Goal: Complete application form: Complete application form

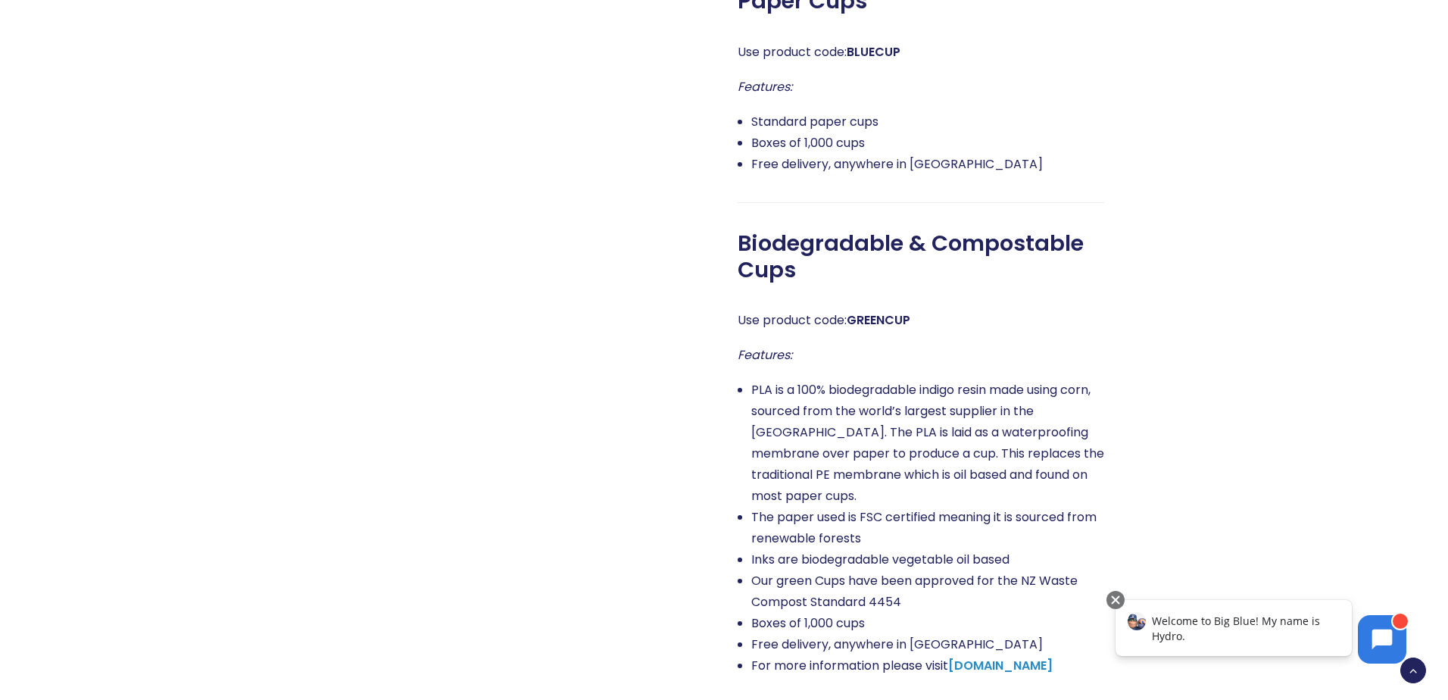
scroll to position [1287, 0]
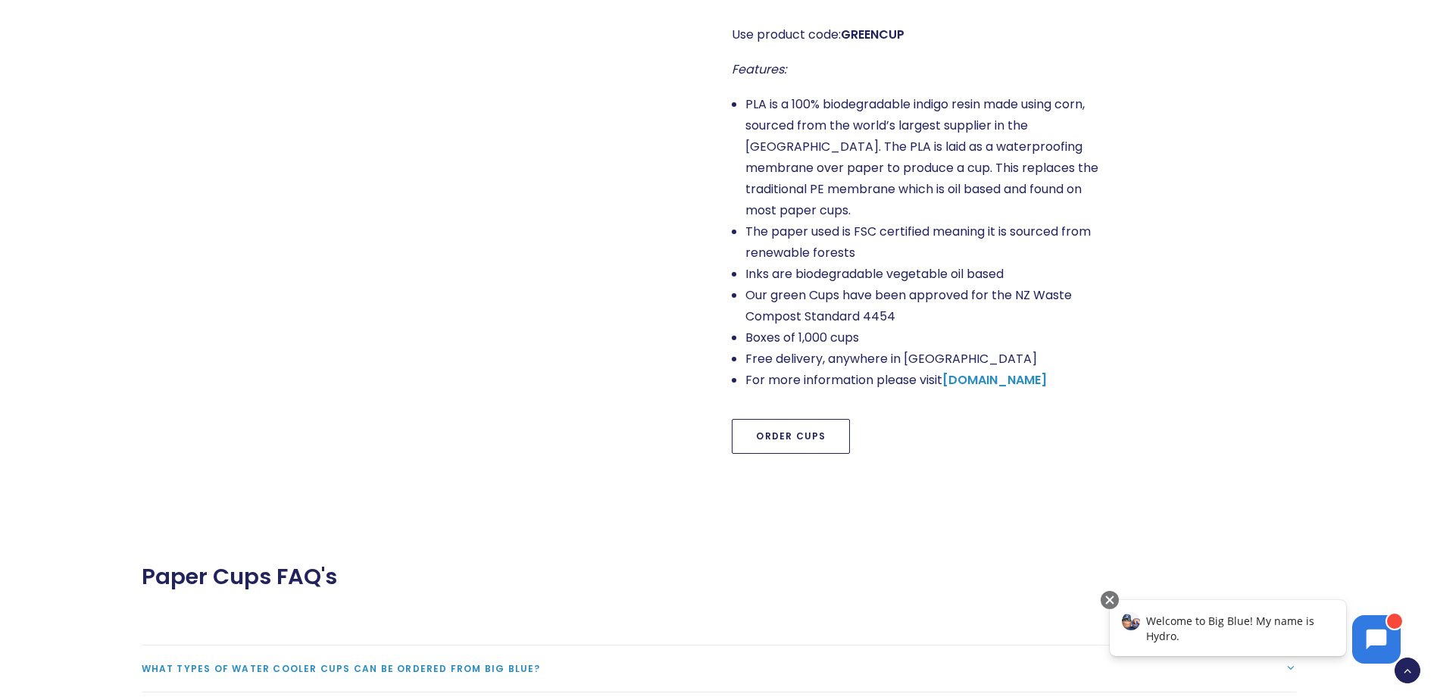
click at [797, 423] on link "Order Cups" at bounding box center [791, 436] width 118 height 35
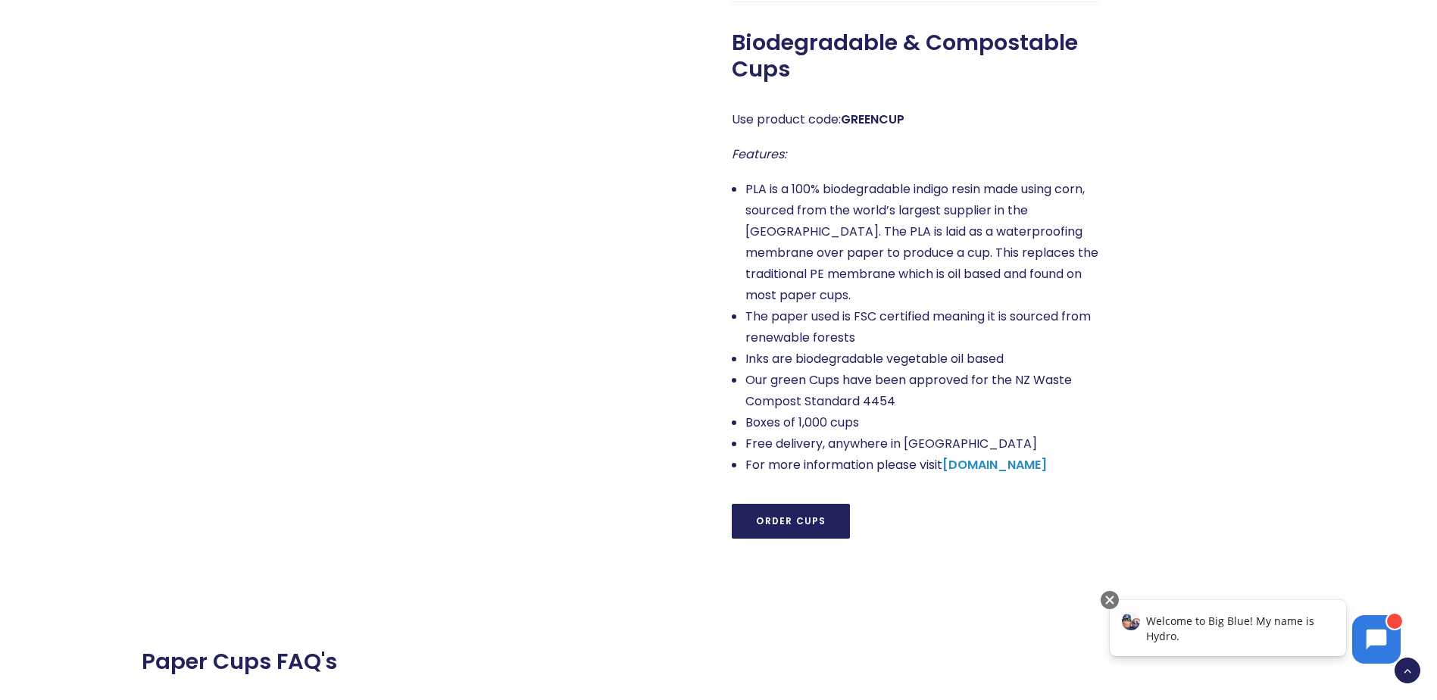
scroll to position [1287, 0]
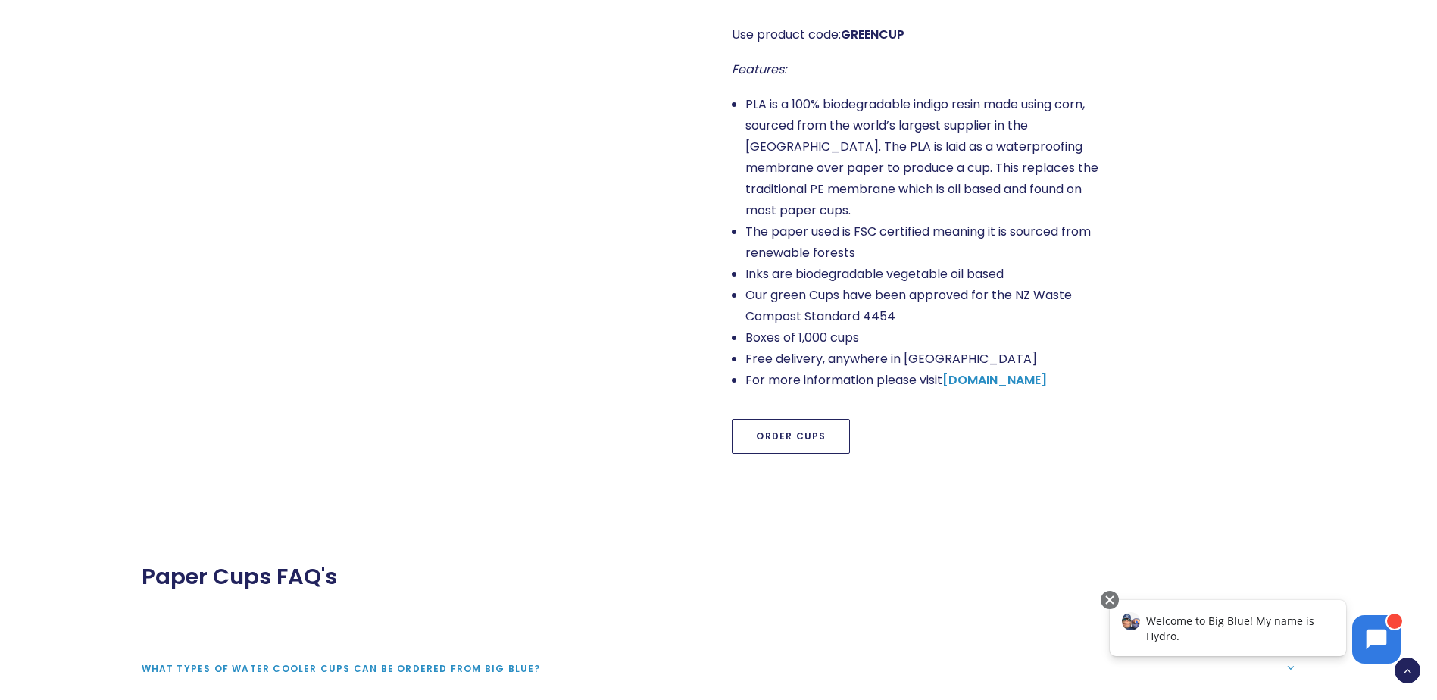
click at [828, 419] on link "Order Cups" at bounding box center [791, 436] width 118 height 35
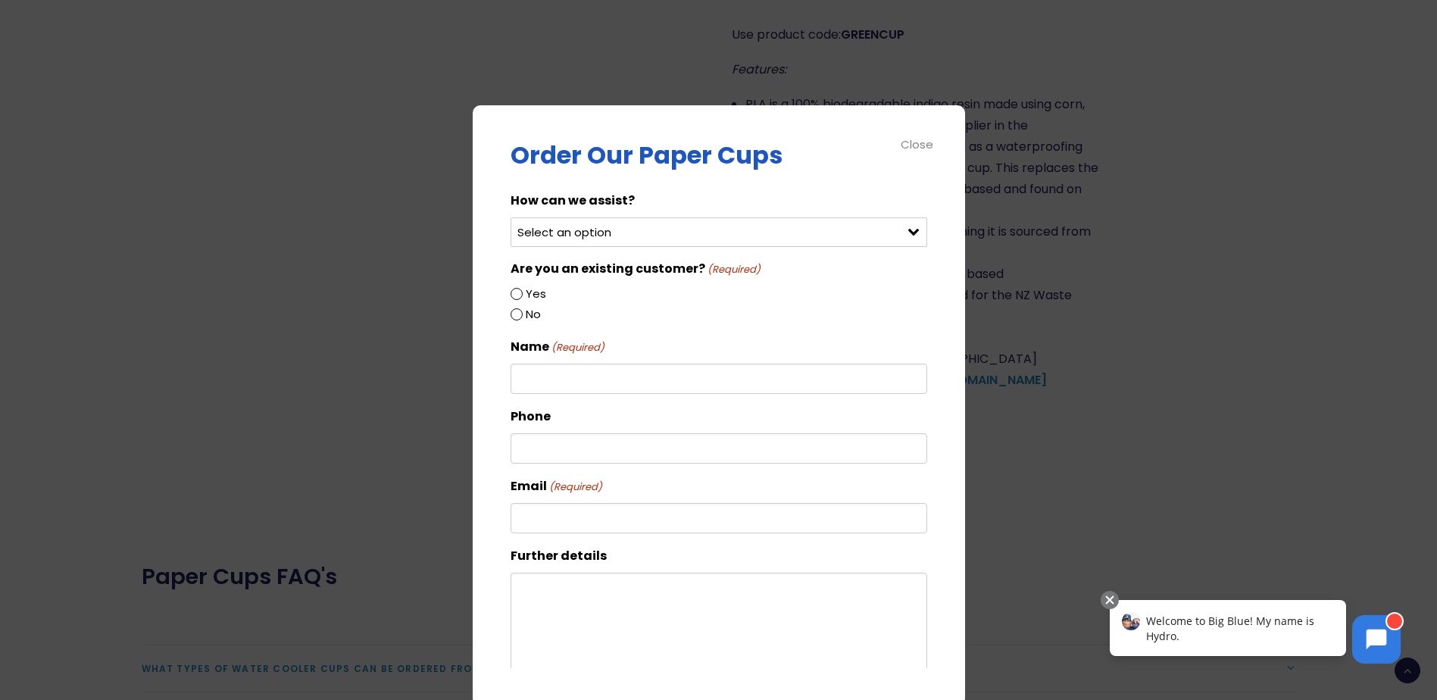
click at [517, 293] on input "Yes" at bounding box center [516, 294] width 12 height 12
radio input "true"
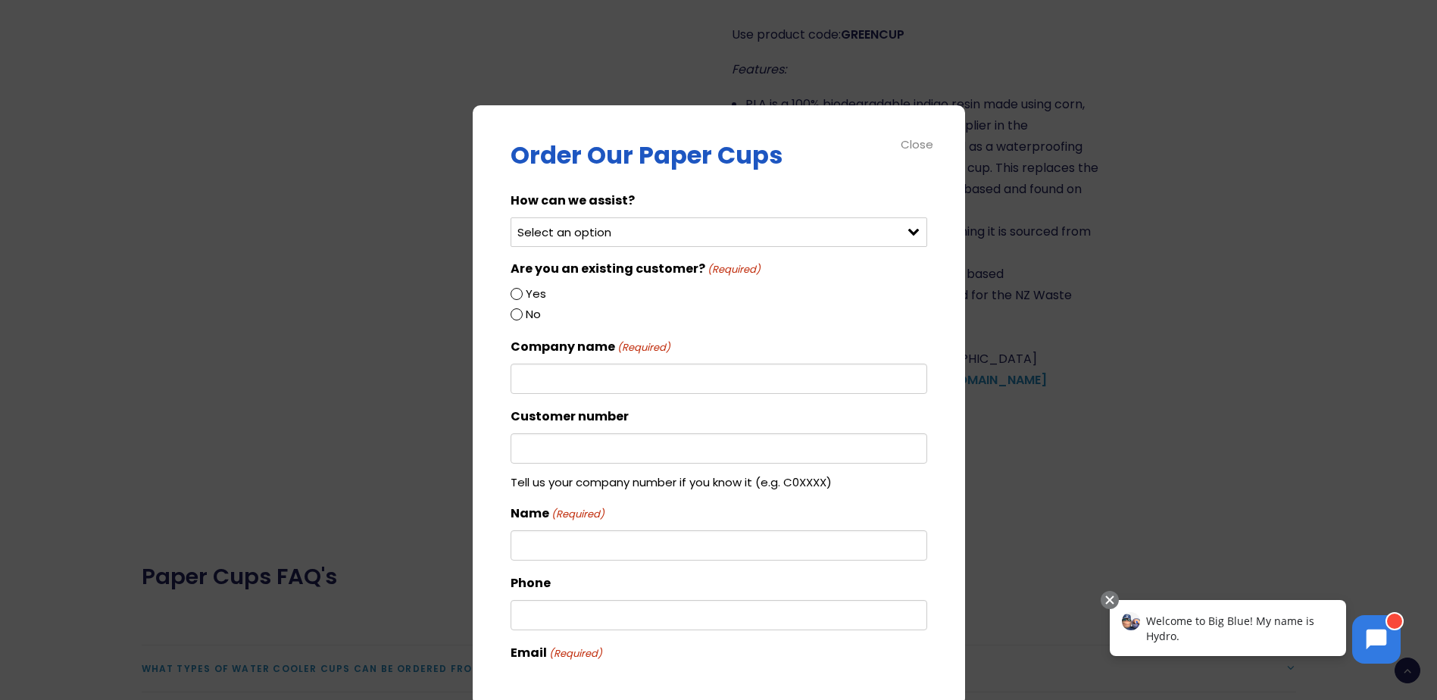
click at [555, 382] on input "Company name (Required)" at bounding box center [718, 379] width 417 height 30
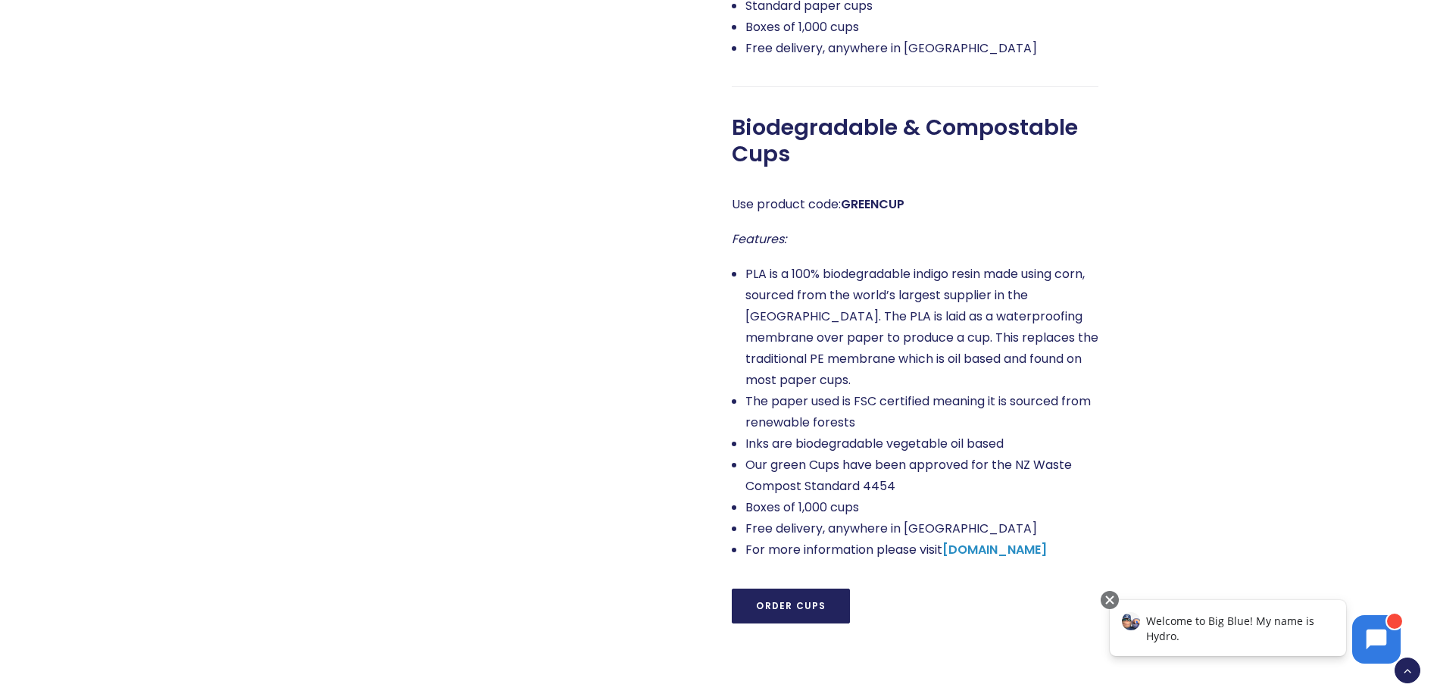
scroll to position [1136, 0]
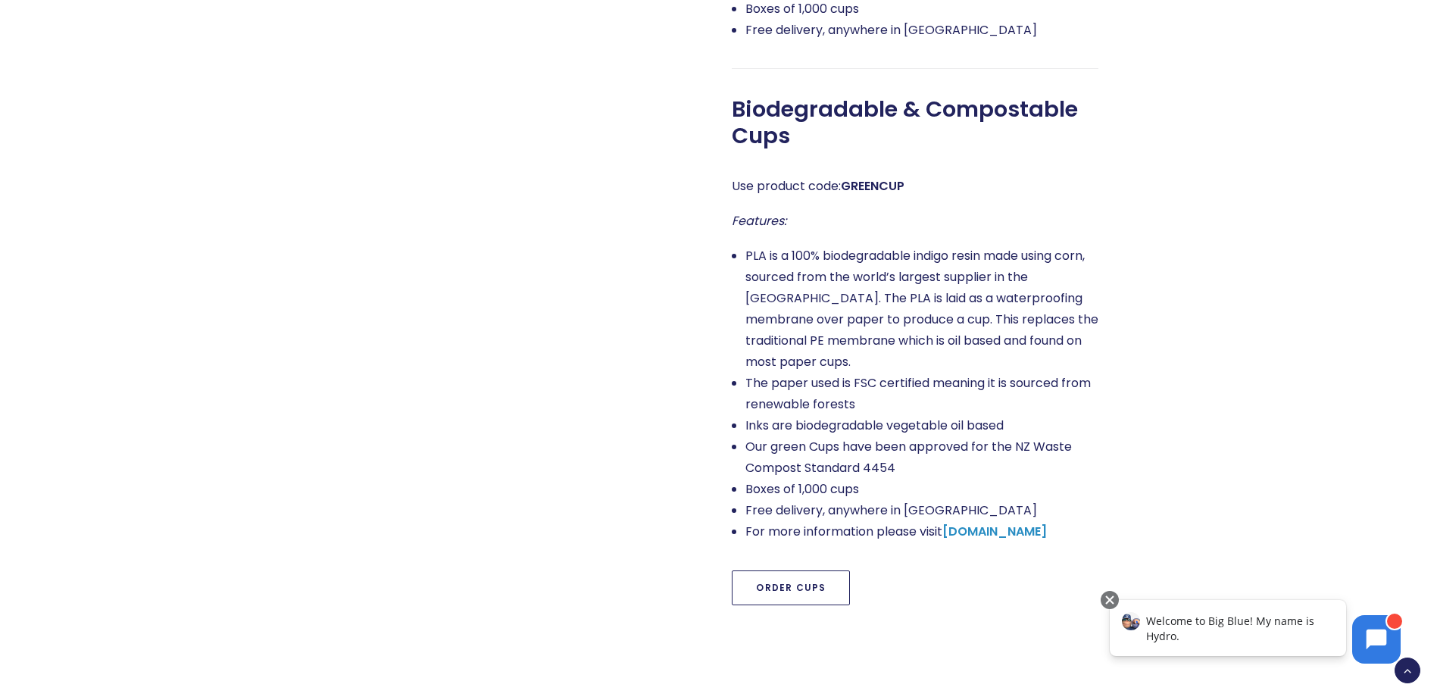
click at [783, 570] on link "Order Cups" at bounding box center [791, 587] width 118 height 35
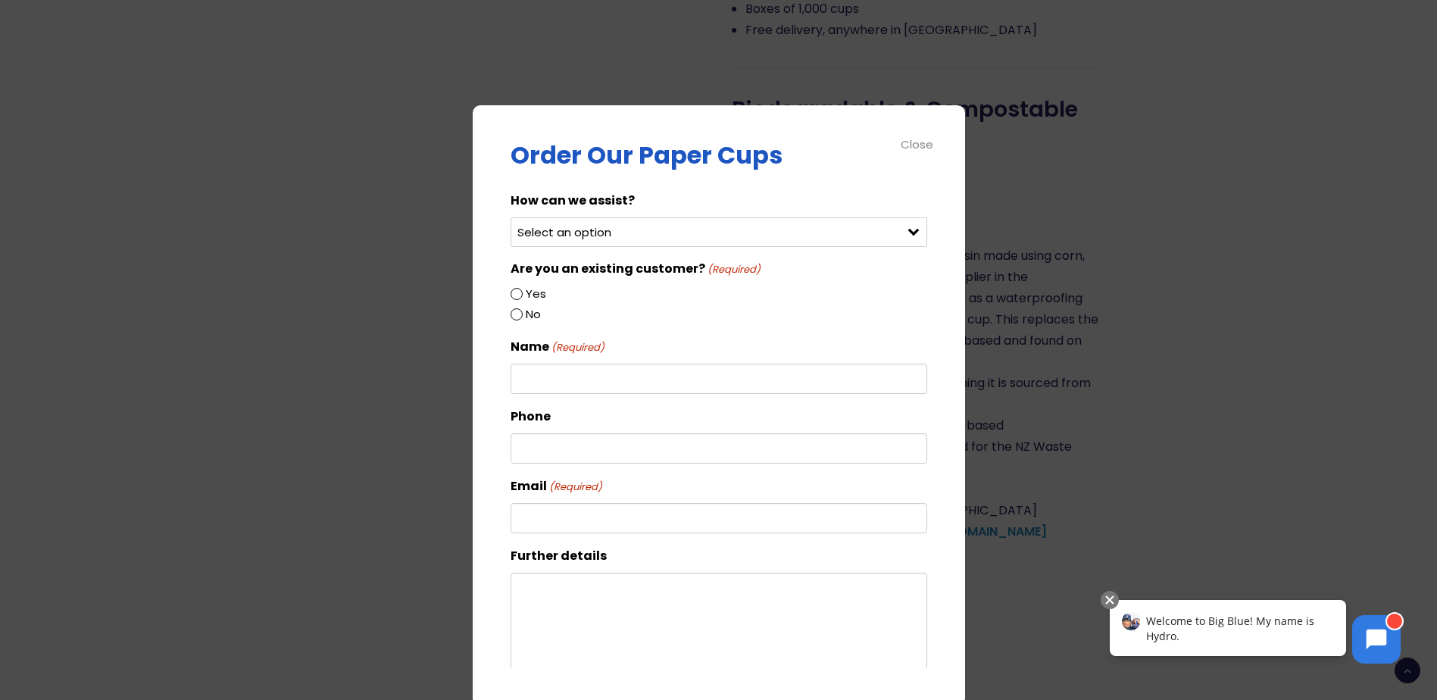
click at [513, 288] on input "Yes" at bounding box center [516, 294] width 12 height 12
radio input "true"
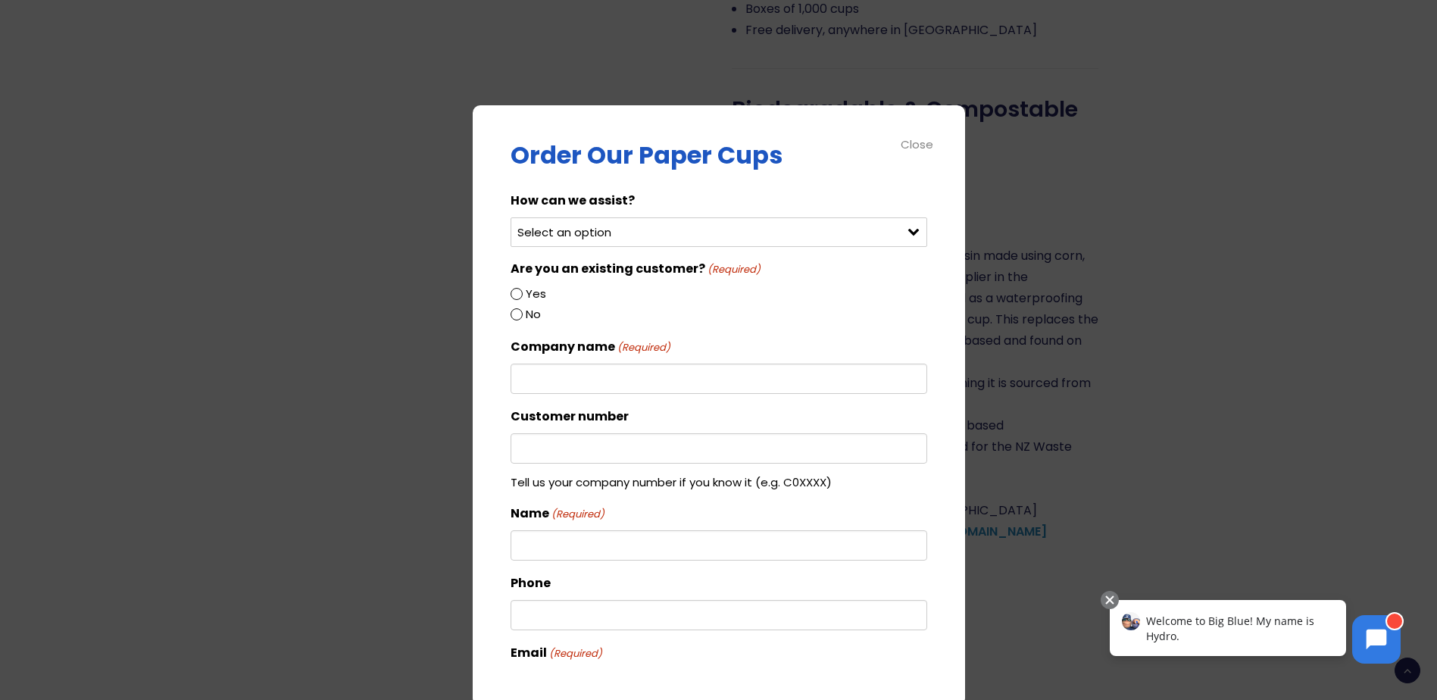
click at [514, 296] on input "Yes" at bounding box center [516, 294] width 12 height 12
click at [558, 237] on select "Select an option Order green cups Order blue cups I need something else" at bounding box center [718, 232] width 417 height 30
select select "Order blue cups"
click at [510, 217] on select "Select an option Order green cups Order blue cups I need something else" at bounding box center [718, 232] width 417 height 30
click at [519, 294] on input "Yes" at bounding box center [516, 294] width 12 height 12
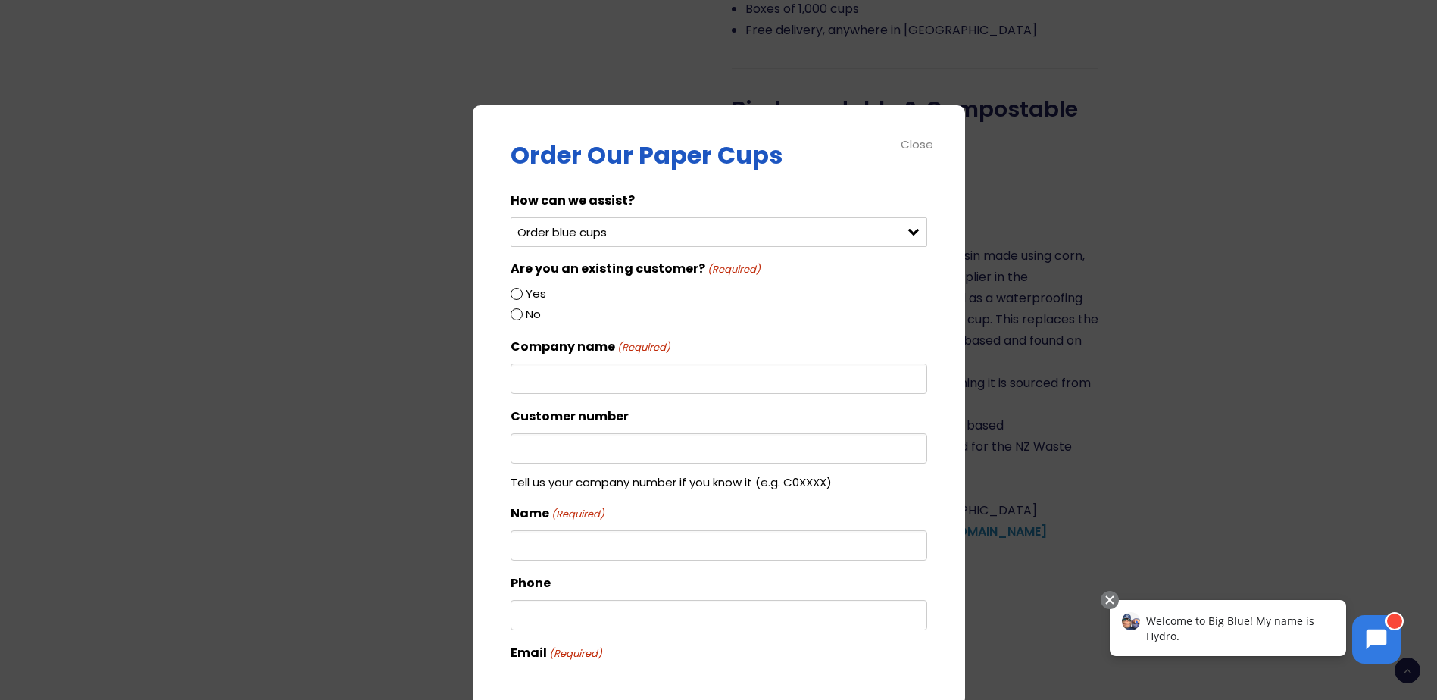
click at [519, 294] on input "Yes" at bounding box center [516, 294] width 12 height 12
click at [536, 373] on input "Company name (Required)" at bounding box center [718, 379] width 417 height 30
click at [575, 446] on input "Customer number" at bounding box center [718, 448] width 417 height 30
click at [600, 541] on input "Name (Required)" at bounding box center [718, 545] width 417 height 30
click at [535, 448] on input "Customer number" at bounding box center [718, 448] width 417 height 30
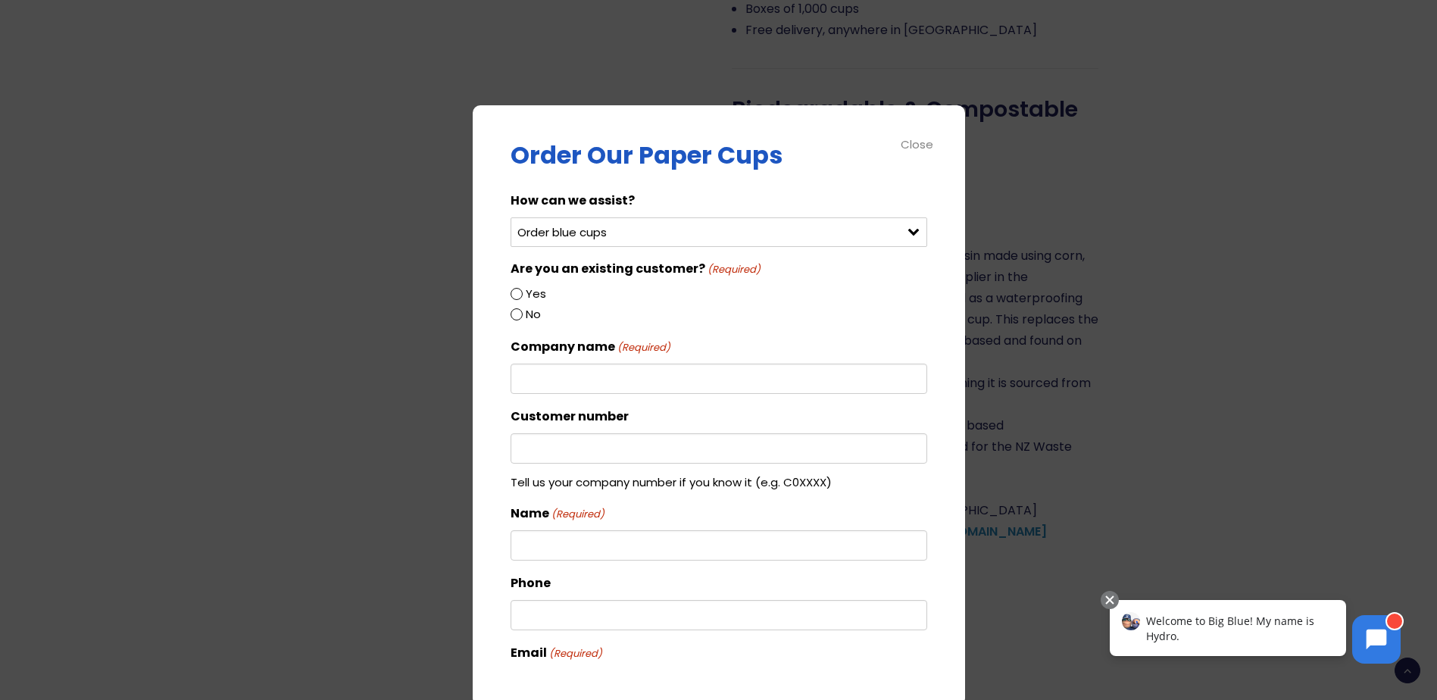
click at [523, 379] on input "Company name (Required)" at bounding box center [718, 379] width 417 height 30
type input "Pa"
click at [520, 294] on input "Yes" at bounding box center [516, 294] width 12 height 12
click at [514, 312] on input "No" at bounding box center [516, 314] width 12 height 12
radio input "true"
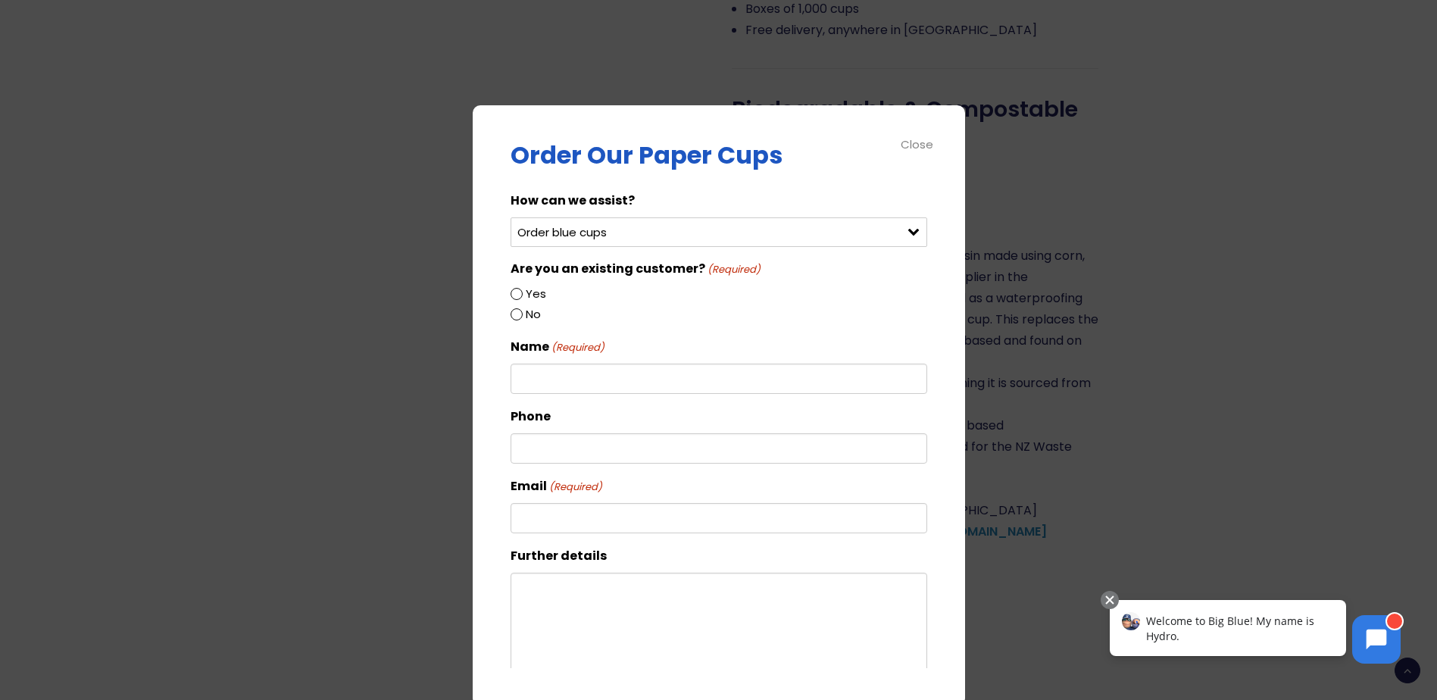
click at [514, 296] on input "Yes" at bounding box center [516, 294] width 12 height 12
radio input "true"
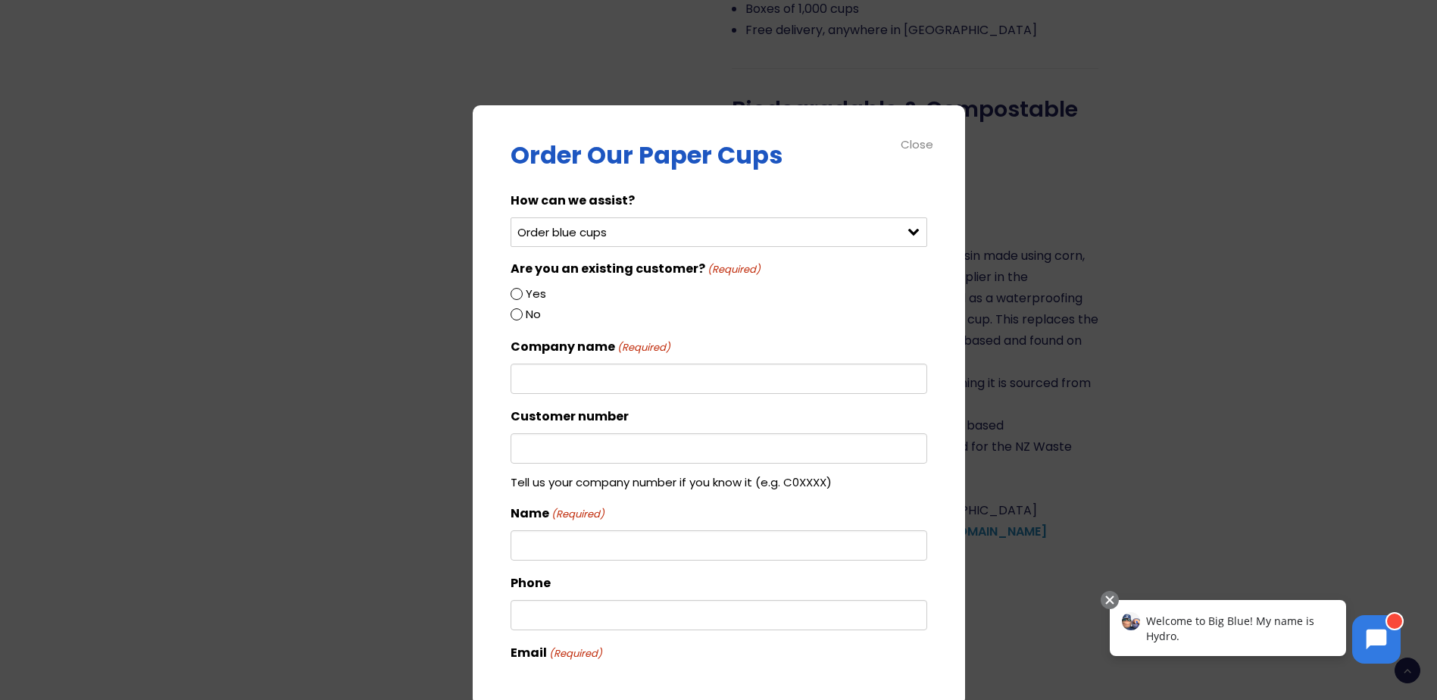
click at [542, 383] on input "Company name (Required)" at bounding box center [718, 379] width 417 height 30
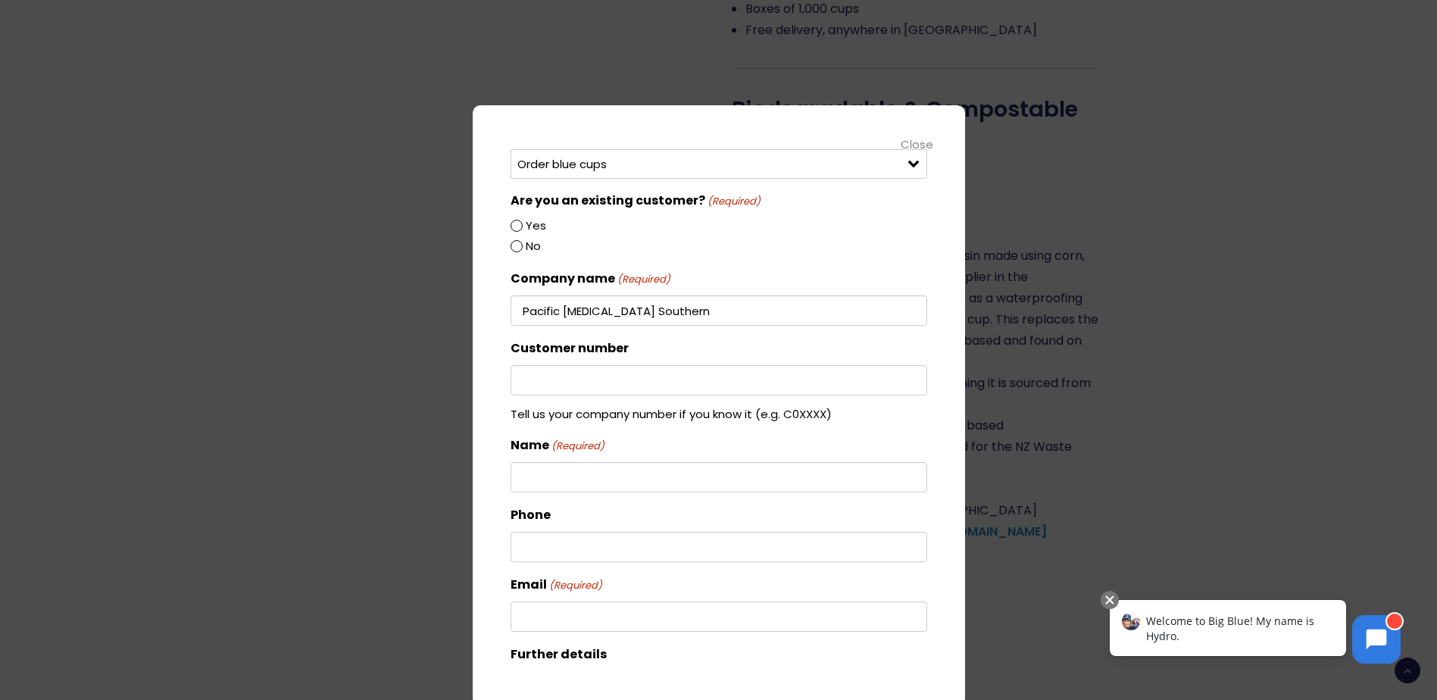
scroll to position [0, 0]
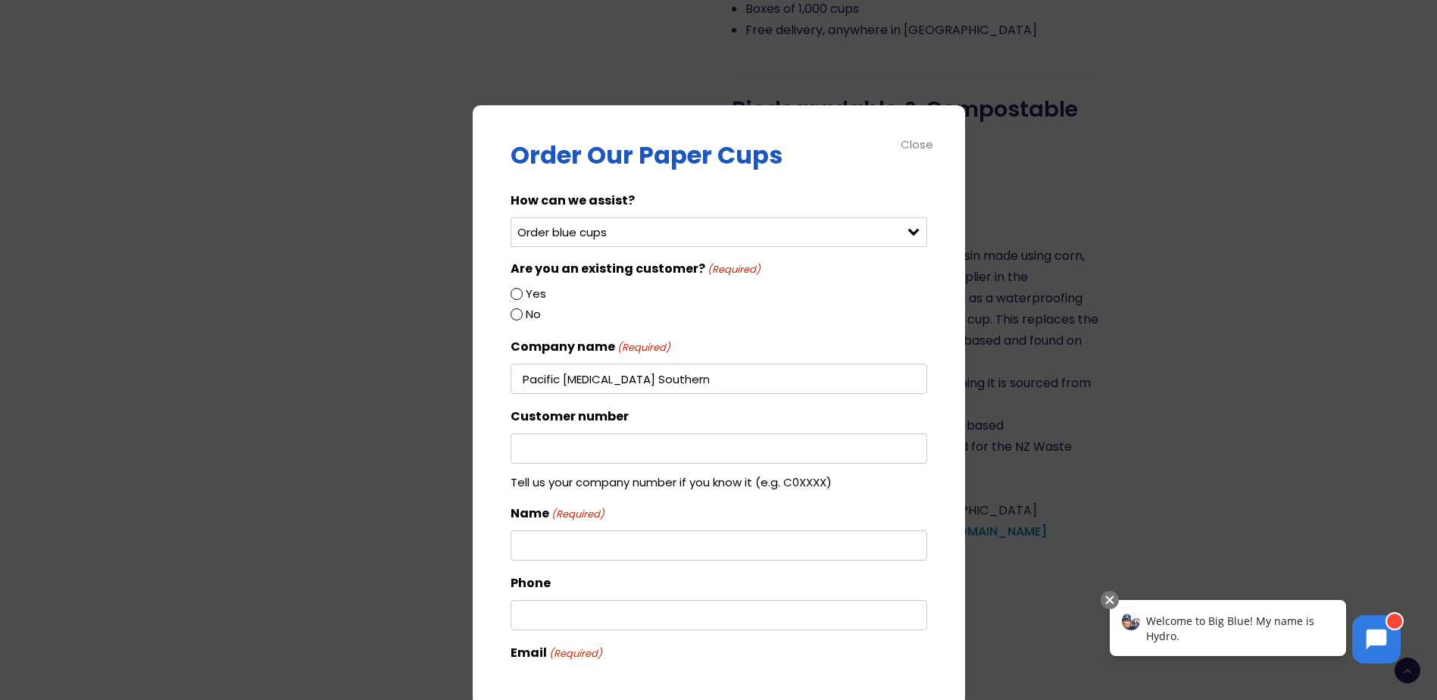
type input "Pacific Radiology Southern"
click at [923, 147] on div "Close" at bounding box center [917, 144] width 34 height 17
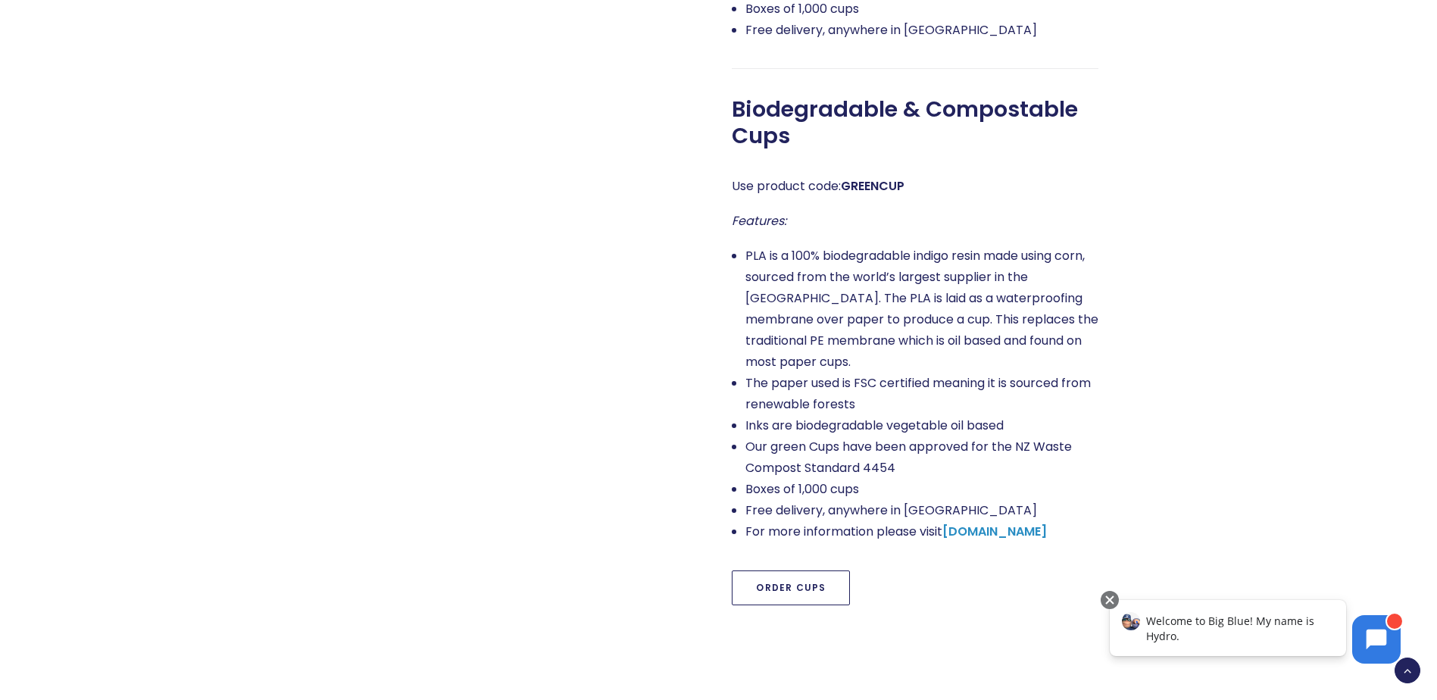
click at [794, 570] on link "Order Cups" at bounding box center [791, 587] width 118 height 35
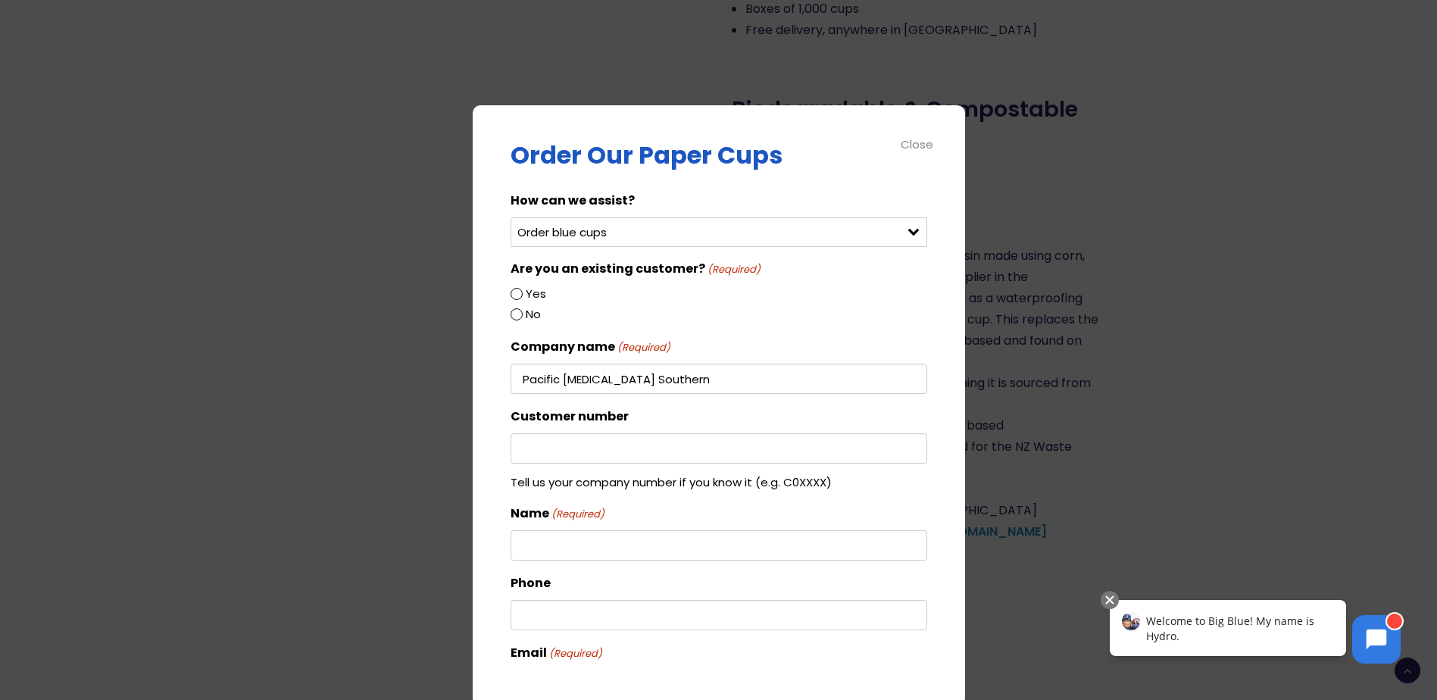
click at [917, 146] on div "Close" at bounding box center [917, 144] width 34 height 17
